Goal: Task Accomplishment & Management: Manage account settings

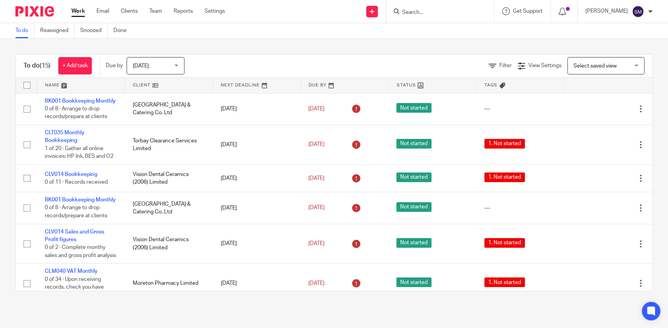
click at [410, 15] on input "Search" at bounding box center [435, 12] width 69 height 7
click at [411, 15] on input "Search" at bounding box center [435, 12] width 69 height 7
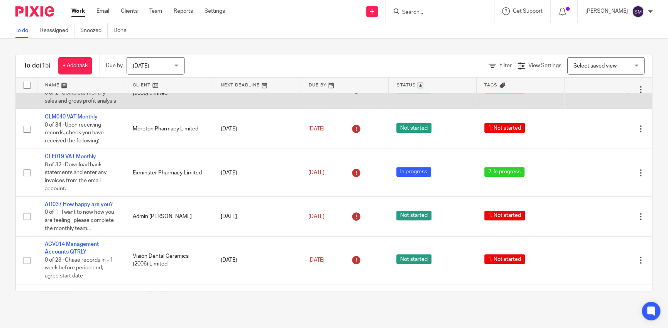
scroll to position [116, 0]
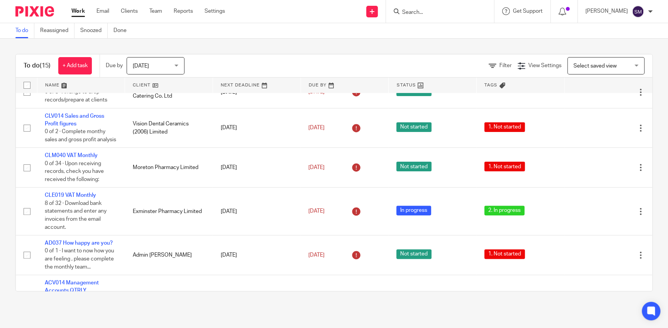
click at [424, 11] on input "Search" at bounding box center [435, 12] width 69 height 7
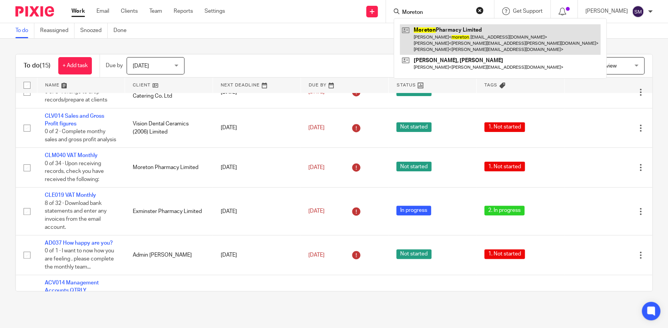
type input "Moreton"
click at [457, 35] on link at bounding box center [500, 39] width 201 height 30
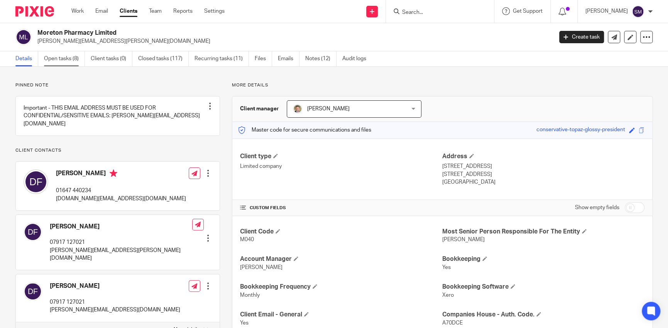
click at [74, 61] on link "Open tasks (8)" at bounding box center [64, 58] width 41 height 15
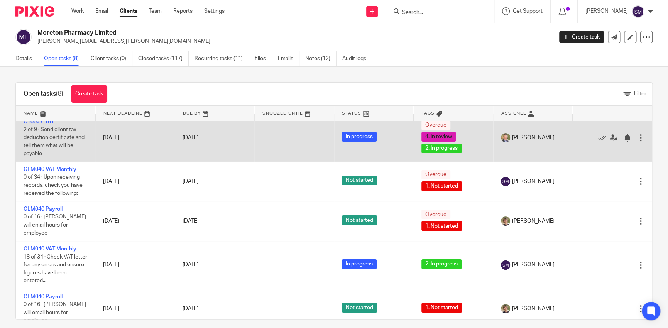
scroll to position [77, 0]
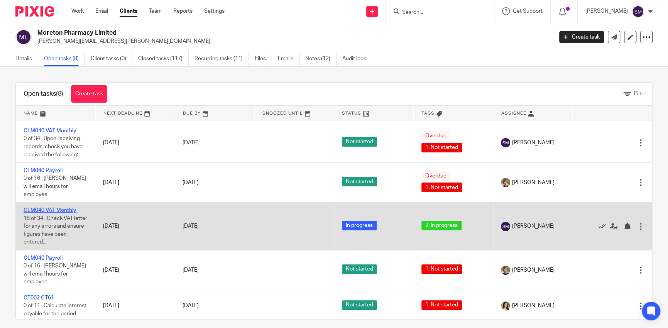
click at [66, 208] on link "CLM040 VAT Monthly" at bounding box center [50, 210] width 53 height 5
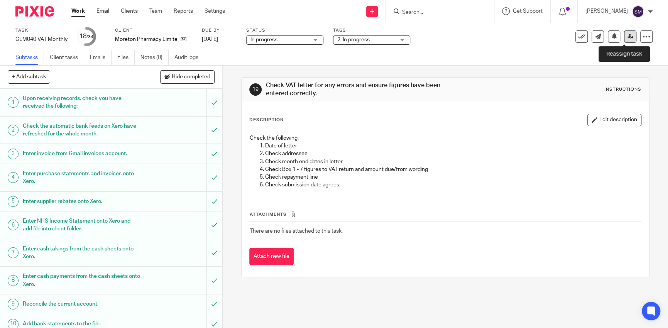
click at [624, 39] on link at bounding box center [630, 36] width 12 height 12
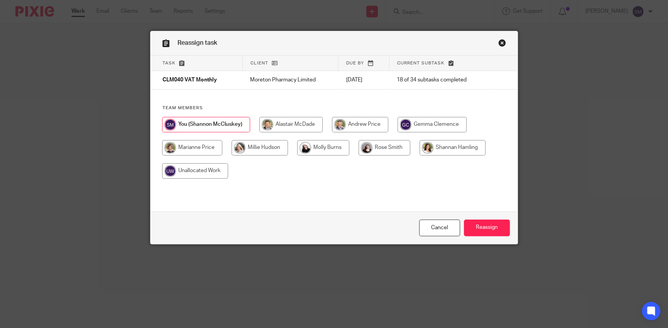
click at [434, 147] on input "radio" at bounding box center [453, 147] width 66 height 15
radio input "true"
click at [491, 228] on input "Reassign" at bounding box center [487, 228] width 46 height 17
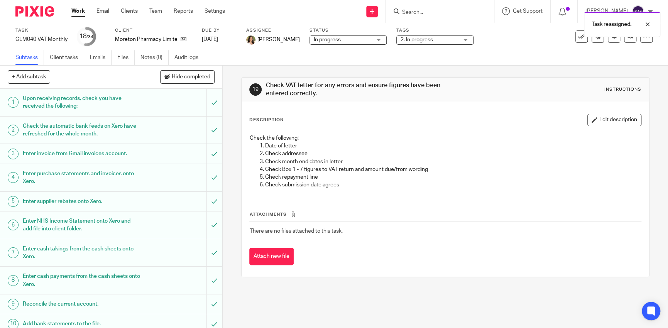
click at [423, 39] on span "2. In progress" at bounding box center [417, 39] width 32 height 5
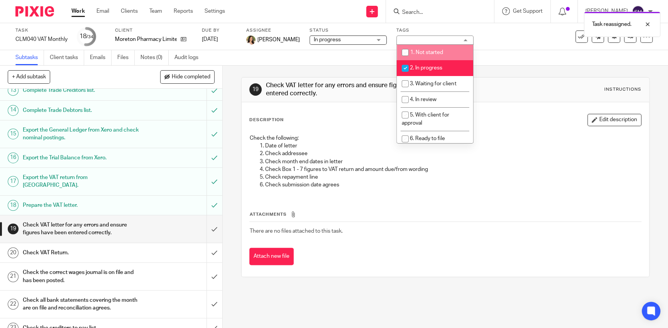
scroll to position [386, 0]
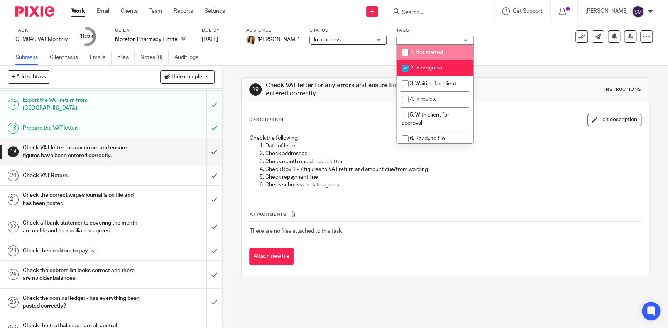
click at [424, 13] on input "Search" at bounding box center [435, 12] width 69 height 7
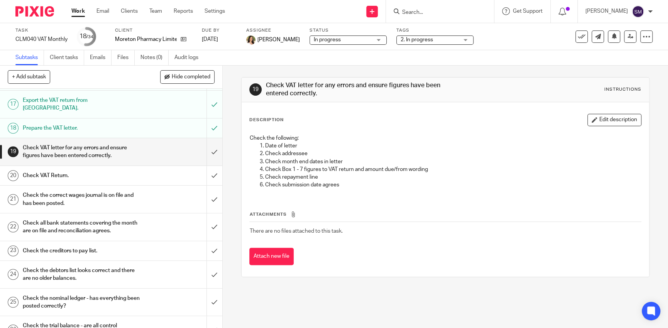
click at [424, 14] on input "Search" at bounding box center [435, 12] width 69 height 7
type input "Cahgford"
click button "submit" at bounding box center [0, 0] width 0 height 0
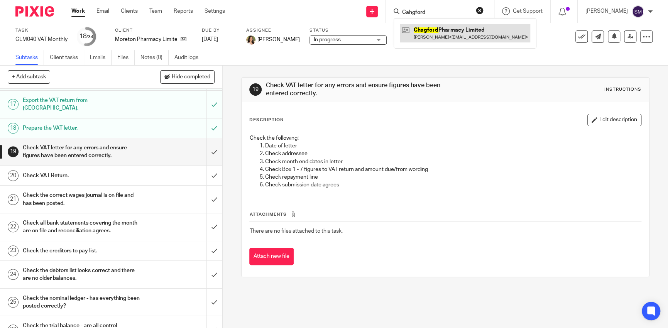
click at [425, 29] on link at bounding box center [465, 33] width 130 height 18
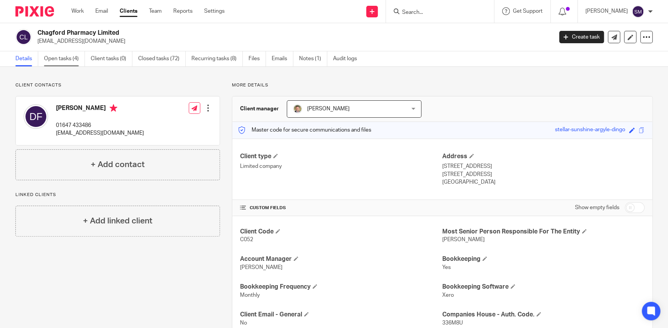
click at [73, 58] on link "Open tasks (4)" at bounding box center [64, 58] width 41 height 15
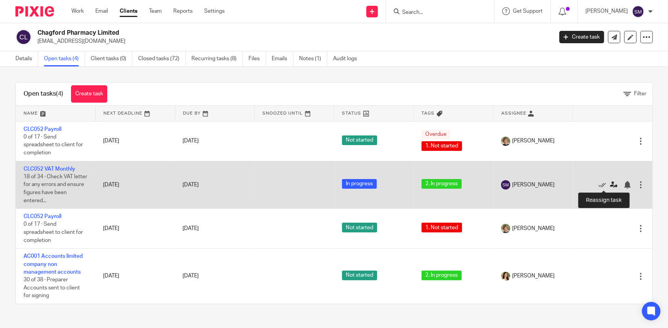
click at [610, 185] on icon at bounding box center [614, 185] width 8 height 8
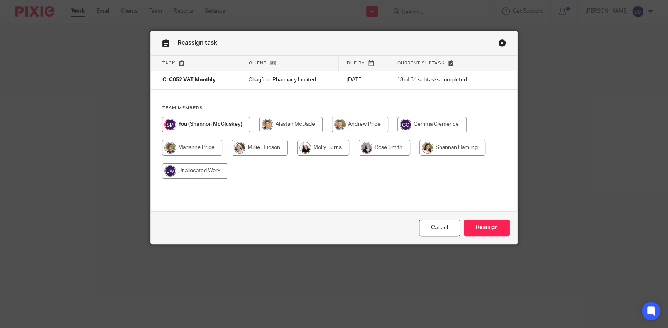
click at [430, 147] on input "radio" at bounding box center [453, 147] width 66 height 15
radio input "true"
click at [481, 231] on input "Reassign" at bounding box center [487, 228] width 46 height 17
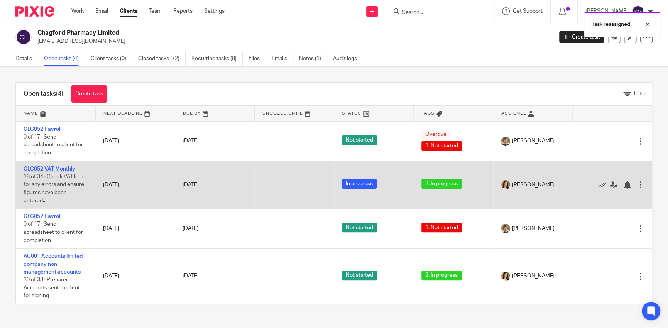
click at [56, 169] on link "CLC052 VAT Monthly" at bounding box center [50, 168] width 52 height 5
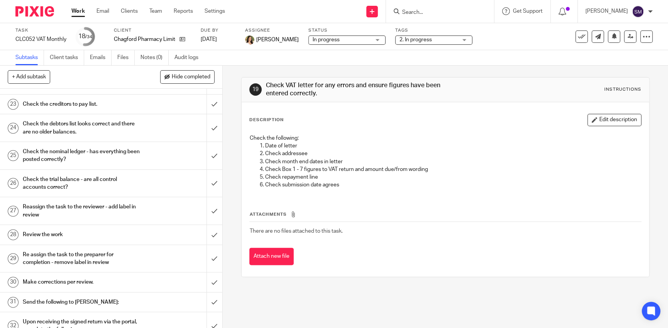
scroll to position [582, 0]
